Goal: Use online tool/utility: Utilize a website feature to perform a specific function

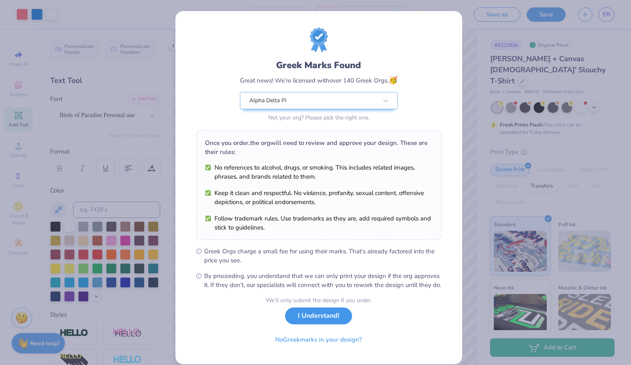
click at [322, 325] on button "I Understand!" at bounding box center [318, 316] width 67 height 17
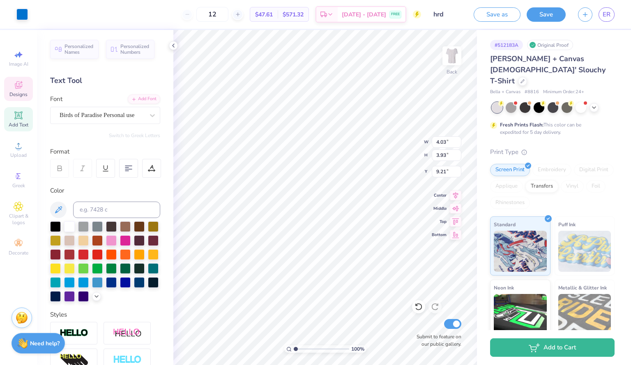
type input "9.21"
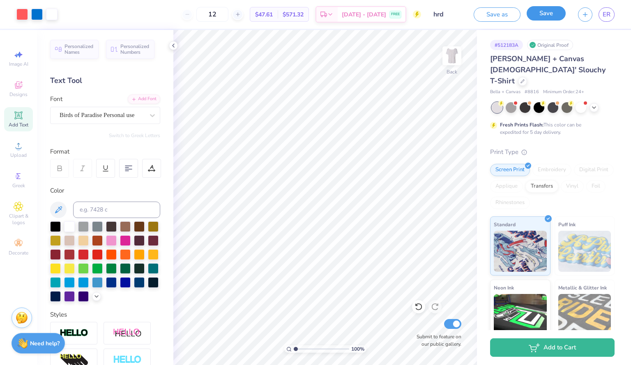
click at [537, 15] on button "Save" at bounding box center [546, 13] width 39 height 14
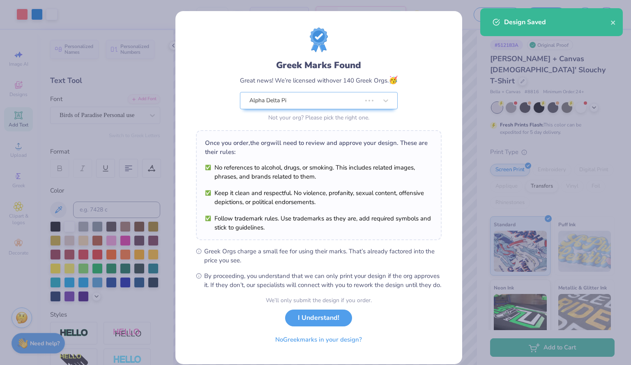
click at [339, 241] on body "Art colors 12 $47.61 Per Item $571.32 Total Est. Delivery [DATE] - [DATE] FREE …" at bounding box center [315, 182] width 631 height 365
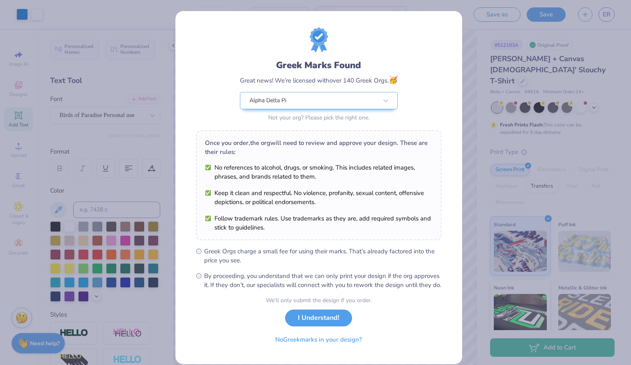
click at [453, 41] on div "Greek Marks Found Great news! We’re licensed with over 140 Greek Orgs. 🥳 Alpha …" at bounding box center [318, 187] width 287 height 353
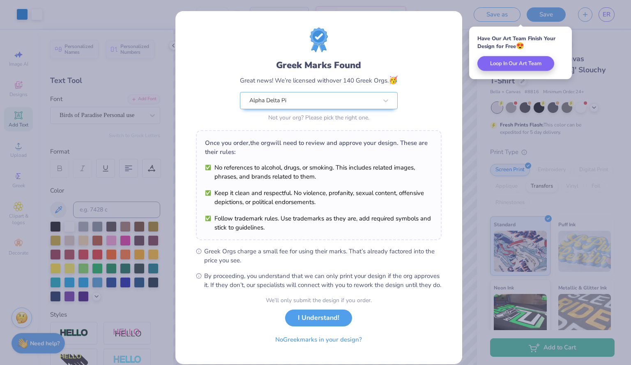
click at [466, 53] on div "Greek Marks Found Great news! We’re licensed with over 140 Greek Orgs. 🥳 Alpha …" at bounding box center [315, 182] width 631 height 365
click at [309, 325] on button "I Understand!" at bounding box center [318, 316] width 67 height 17
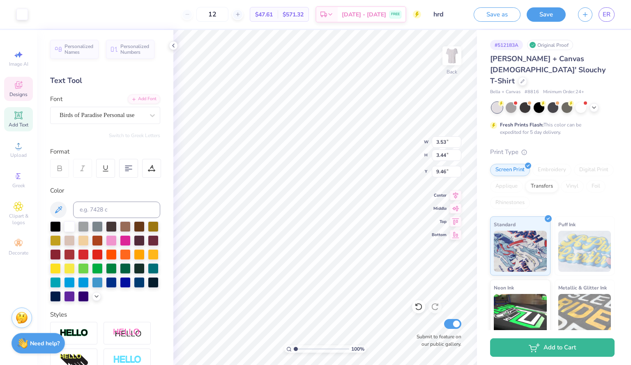
type input "4.03"
type input "3.93"
type input "9.21"
click at [420, 305] on icon at bounding box center [419, 307] width 8 height 8
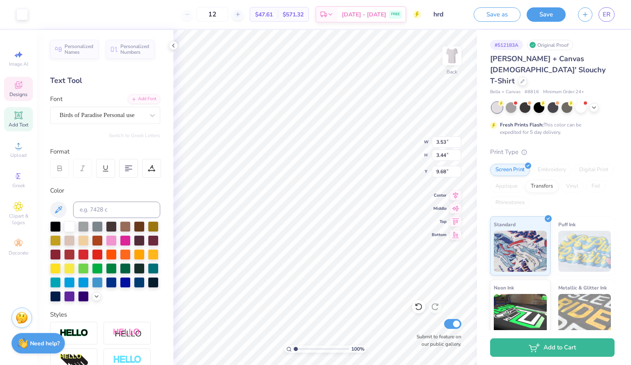
type input "9.68"
type input "0.84"
type input "0.45"
type input "11.18"
type input "9.44"
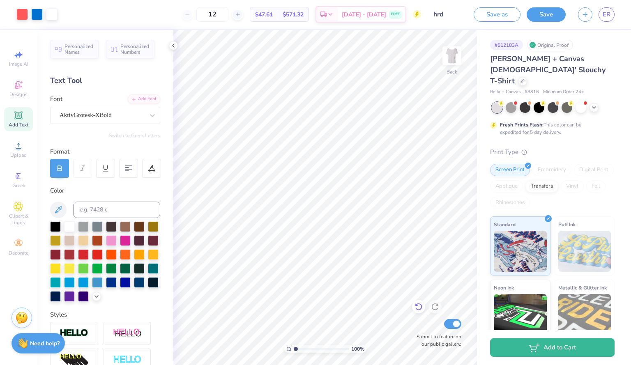
click at [419, 304] on icon at bounding box center [419, 307] width 8 height 8
